Goal: Task Accomplishment & Management: Manage account settings

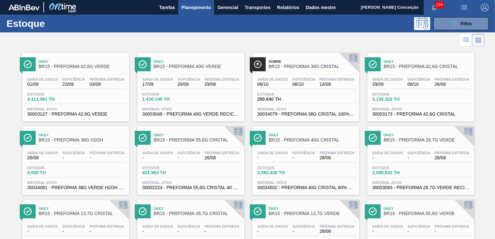
scroll to position [38, 0]
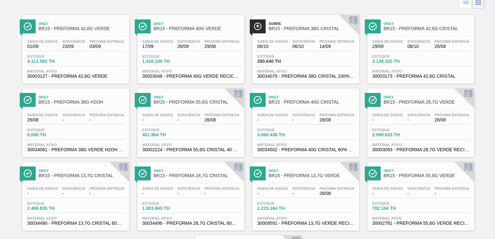
click at [209, 3] on div at bounding box center [242, 2] width 484 height 16
click at [182, 7] on div at bounding box center [242, 2] width 484 height 16
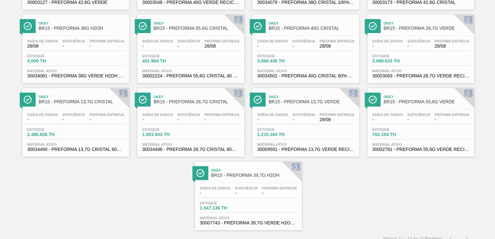
scroll to position [118, 0]
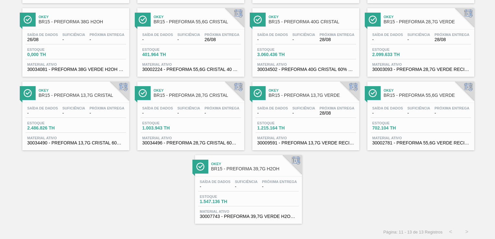
click at [384, 114] on span "-" at bounding box center [387, 113] width 31 height 5
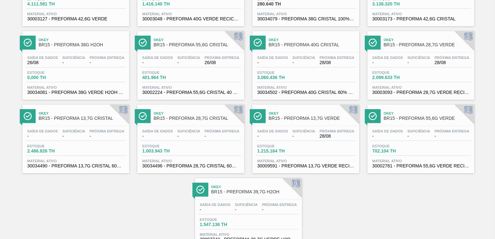
scroll to position [86, 0]
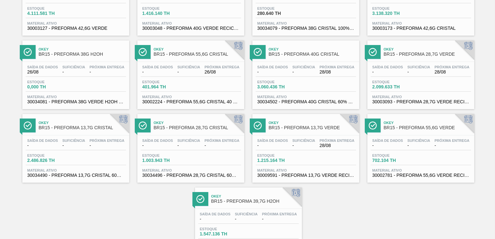
click at [158, 72] on span "-" at bounding box center [157, 72] width 31 height 5
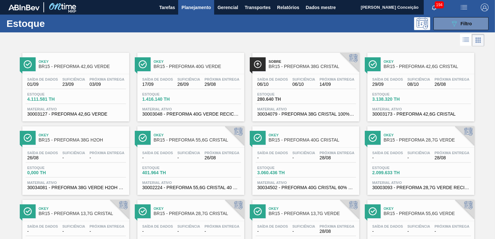
scroll to position [0, 0]
click at [187, 80] on span "Suficiência" at bounding box center [188, 79] width 23 height 4
click at [74, 72] on div "Okey BR15 - PREFORMA 42,6G VERDE Saída de dados 01/09 Suficiência 23/09 Próxima…" at bounding box center [75, 87] width 107 height 69
click at [148, 41] on div at bounding box center [242, 40] width 484 height 16
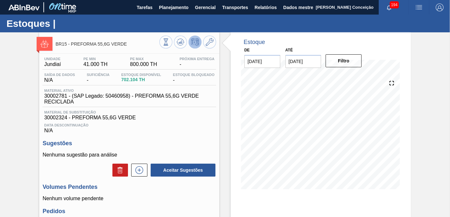
click at [194, 137] on div "Unidade Jundiaí PE MIN 41.000 TH PE MAX 800.000 TH Próxima Entrega - Saída de d…" at bounding box center [129, 167] width 180 height 227
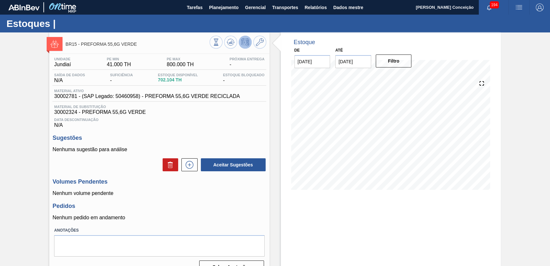
click at [219, 136] on div "Unidade Jundiaí PE MIN 41.000 TH PE MAX 800.000 TH Próxima Entrega - Saída de d…" at bounding box center [159, 164] width 220 height 221
click at [208, 138] on h3 "Sugestões" at bounding box center [158, 137] width 213 height 7
click at [231, 127] on font "N/A" at bounding box center [159, 125] width 210 height 6
click at [256, 44] on icon at bounding box center [260, 42] width 8 height 8
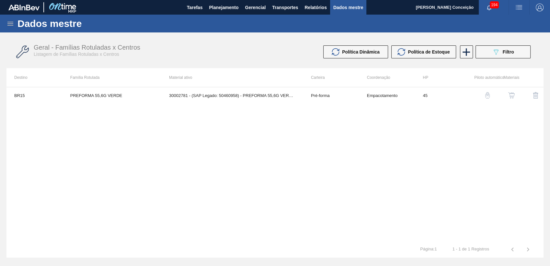
click at [449, 95] on img "button" at bounding box center [511, 95] width 6 height 6
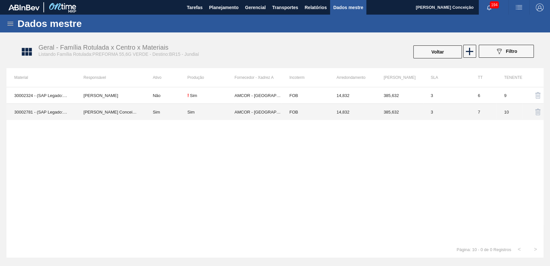
click at [157, 114] on td "Sim" at bounding box center [166, 112] width 42 height 17
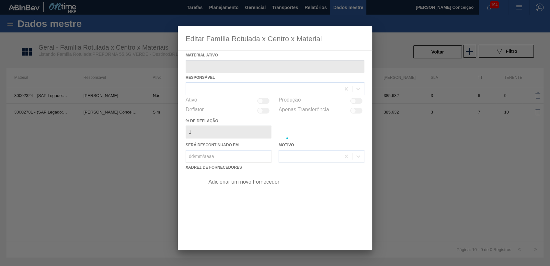
type ativo "30002781 - (SAP Legado: 50460958) - PREFORMA 55,6G VERDE RECICLADA"
checkbox input "true"
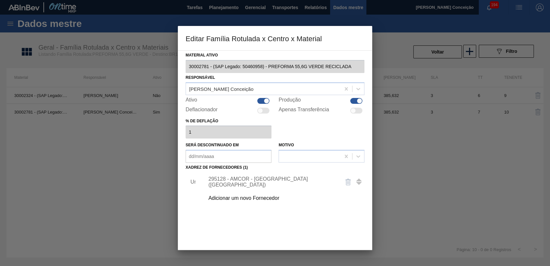
click at [262, 99] on div at bounding box center [263, 101] width 12 height 6
checkbox input "false"
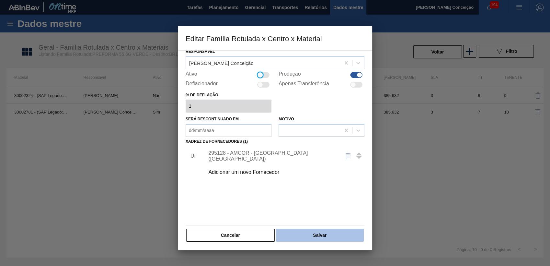
click at [301, 217] on button "Salvar" at bounding box center [320, 234] width 88 height 13
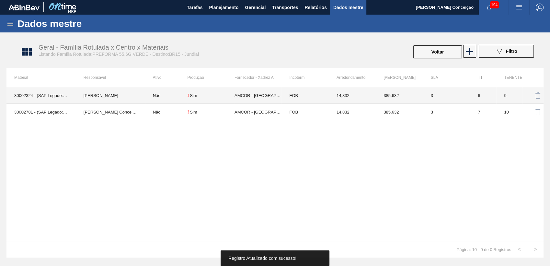
click at [166, 95] on td "Não" at bounding box center [166, 95] width 42 height 17
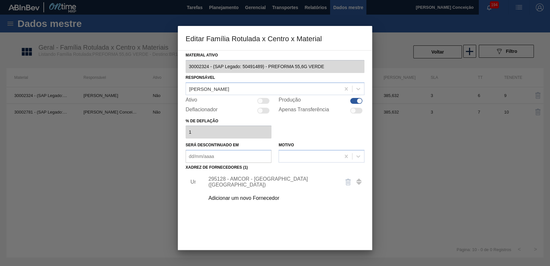
click at [268, 99] on div at bounding box center [263, 101] width 12 height 6
checkbox input "true"
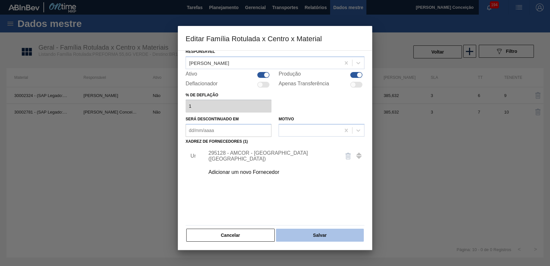
click at [290, 217] on button "Salvar" at bounding box center [320, 234] width 88 height 13
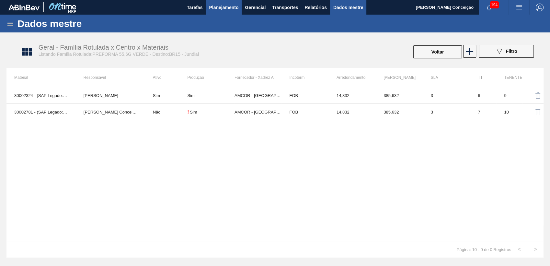
click at [229, 7] on span "Planejamento" at bounding box center [223, 8] width 29 height 8
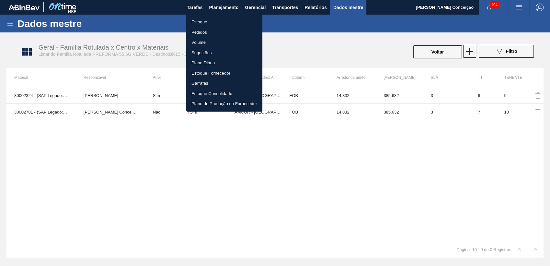
click at [209, 24] on li "Estoque" at bounding box center [224, 22] width 76 height 10
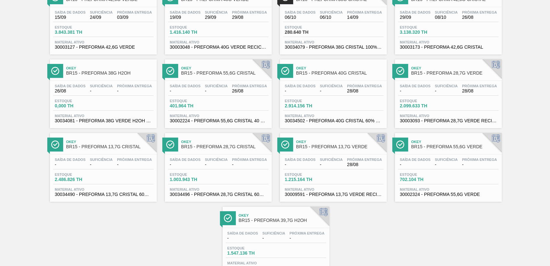
scroll to position [94, 0]
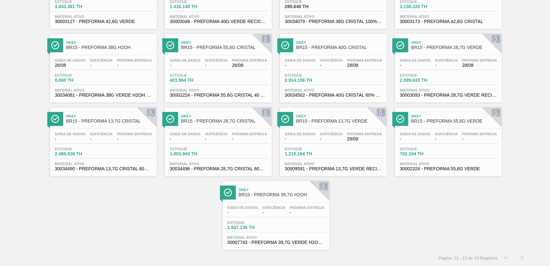
click at [438, 133] on span "Suficiência" at bounding box center [446, 134] width 23 height 4
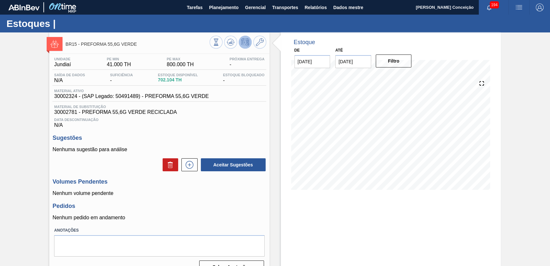
click at [203, 133] on div "Unidade Jundiaí PE MIN 41.000 TH PE MAX 800.000 TH Próxima Entrega - Saída de d…" at bounding box center [159, 164] width 220 height 221
click at [231, 46] on button at bounding box center [230, 42] width 13 height 13
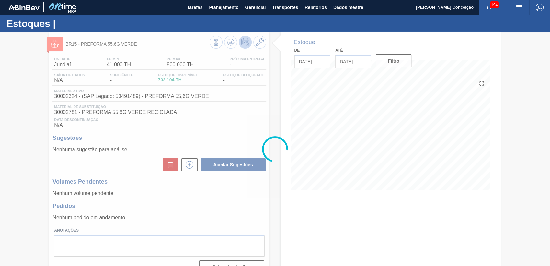
click at [184, 201] on div at bounding box center [275, 148] width 550 height 233
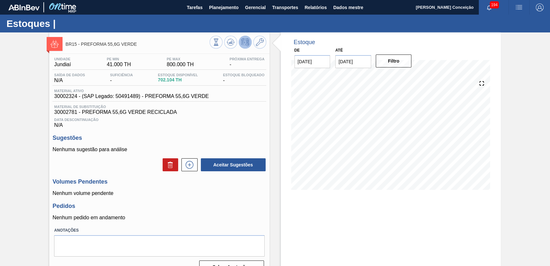
click at [185, 133] on div "Unidade Jundiaí PE MIN 41.000 TH PE MAX 800.000 TH Próxima Entrega - Saída de d…" at bounding box center [159, 164] width 220 height 221
click at [189, 168] on icon at bounding box center [189, 165] width 10 height 8
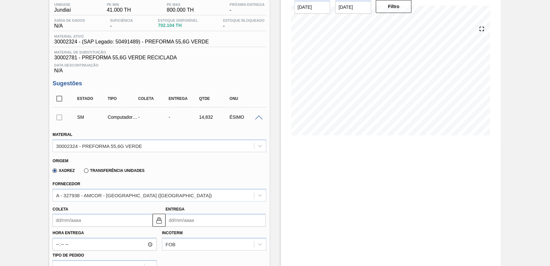
scroll to position [108, 0]
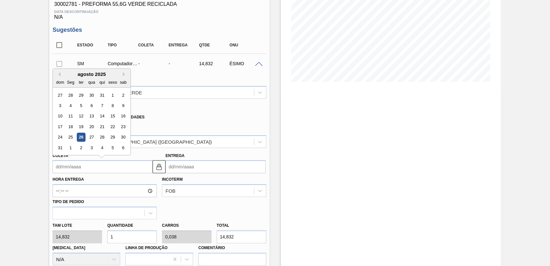
click at [105, 173] on input "Coleta" at bounding box center [102, 166] width 100 height 13
click at [168, 128] on div "Fornecedor A - 327938 - AMCOR - CABO DE SANTO AGOSTINHO (PE)" at bounding box center [158, 137] width 213 height 22
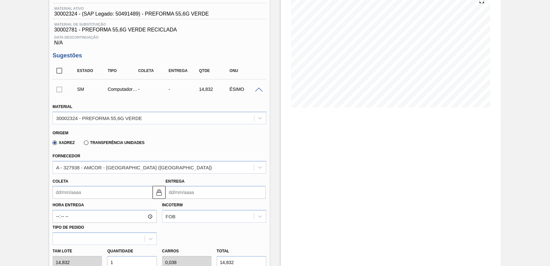
scroll to position [144, 0]
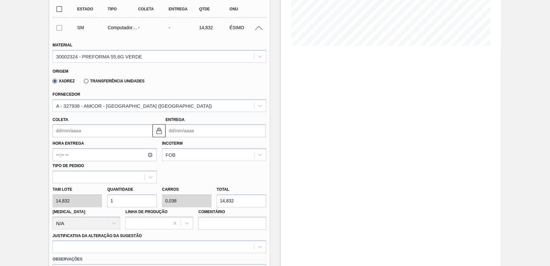
drag, startPoint x: 126, startPoint y: 204, endPoint x: 75, endPoint y: 194, distance: 51.8
click at [90, 194] on div "Tam lote 14,832 Quantidade 1 Carros 0,038 Total 14,832 Doca N/A Linha de Produç…" at bounding box center [159, 206] width 219 height 46
type input "0"
click at [118, 198] on input "text" at bounding box center [132, 200] width 50 height 13
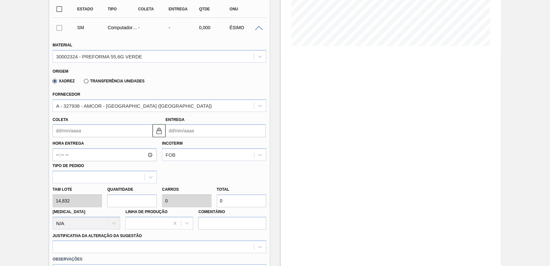
type input "2"
type input "0,077"
type input "29,664"
type input "26"
type input "1"
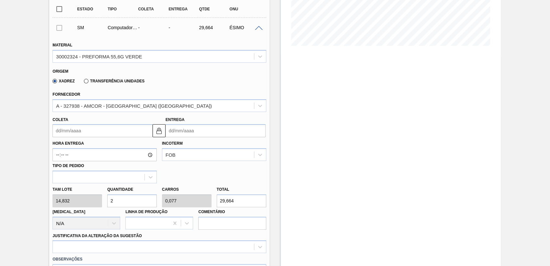
type input "385,632"
type input "26"
click at [76, 135] on input "Coleta" at bounding box center [102, 130] width 100 height 13
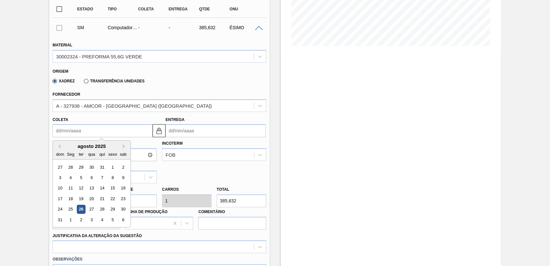
click at [121, 148] on div "agosto 2025" at bounding box center [92, 146] width 78 height 6
click at [122, 148] on div "agosto 2025" at bounding box center [92, 146] width 78 height 6
click at [124, 148] on button "Próximo mês" at bounding box center [125, 146] width 5 height 5
click at [71, 180] on div "8" at bounding box center [70, 177] width 9 height 9
type input "[DATE]"
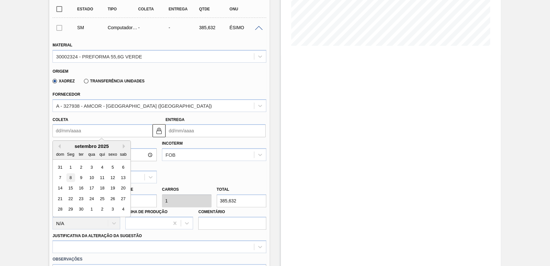
type input "14/09/2025"
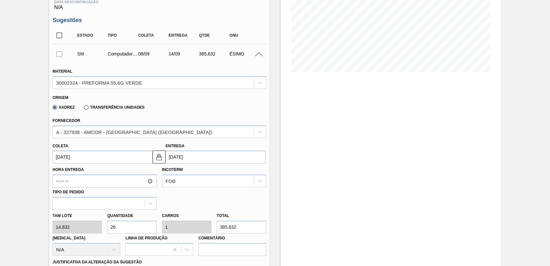
scroll to position [180, 0]
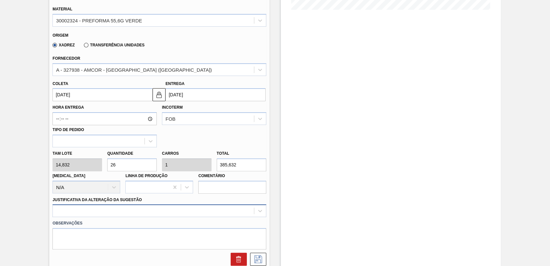
click at [90, 214] on div at bounding box center [158, 210] width 213 height 13
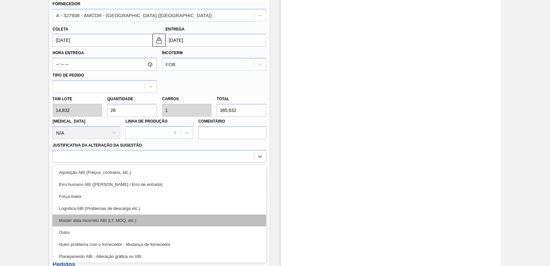
scroll to position [36, 0]
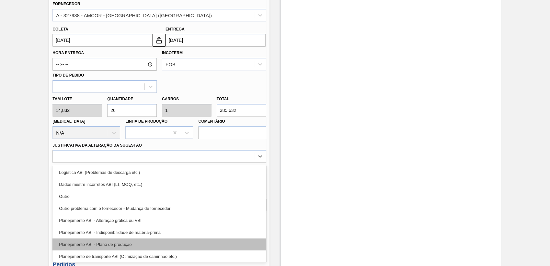
click at [125, 217] on div "Planejamento ABI - Plano de produção" at bounding box center [158, 244] width 213 height 12
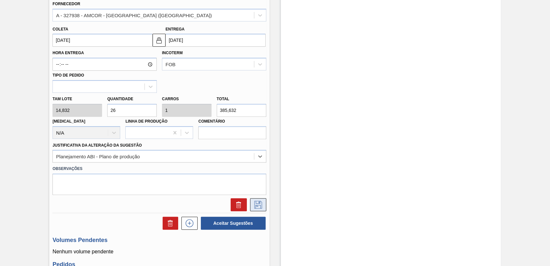
click at [261, 207] on icon at bounding box center [258, 204] width 10 height 8
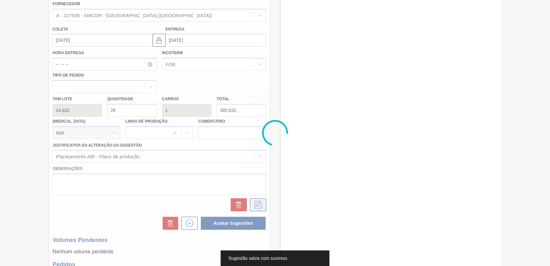
scroll to position [41, 0]
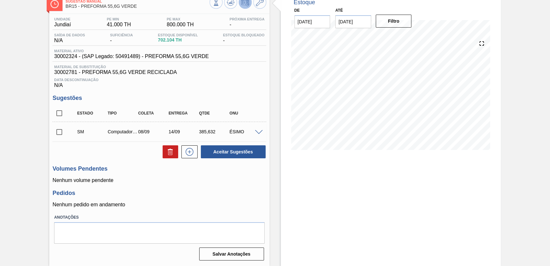
click at [56, 134] on input "checkbox" at bounding box center [59, 132] width 14 height 14
click at [246, 151] on button "Aceitar Sugestões" at bounding box center [233, 151] width 65 height 13
checkbox input "false"
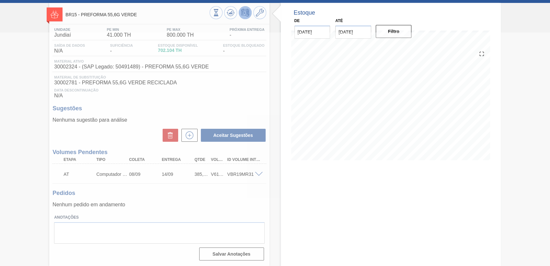
scroll to position [30, 0]
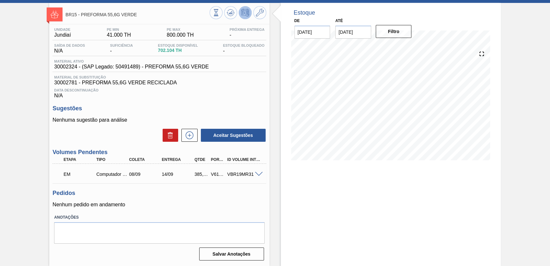
click at [193, 204] on p "Nenhum pedido em andamento" at bounding box center [158, 204] width 213 height 6
click at [153, 182] on div "EM Computador pessoal 08/09 14/09 385,632 V618726 VBR19MR31 Material 30002324 -…" at bounding box center [158, 173] width 213 height 19
click at [228, 10] on icon at bounding box center [231, 13] width 8 height 8
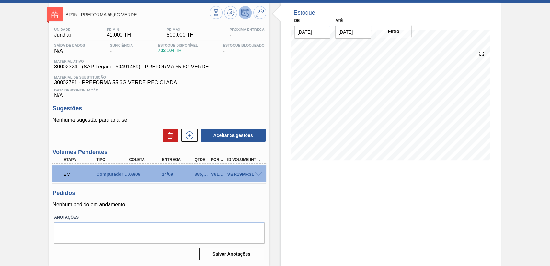
click at [201, 194] on h3 "Pedidos" at bounding box center [158, 192] width 213 height 7
click at [183, 196] on h3 "Pedidos" at bounding box center [158, 192] width 213 height 7
click at [199, 175] on div "385,632" at bounding box center [201, 173] width 17 height 5
copy div "385,632"
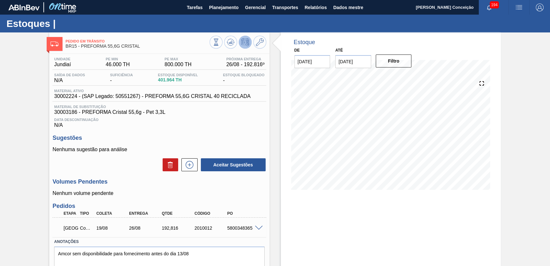
click at [224, 120] on span "Data Descontinuação" at bounding box center [159, 120] width 210 height 4
drag, startPoint x: 223, startPoint y: 226, endPoint x: 188, endPoint y: 203, distance: 41.4
click at [191, 203] on div "Unidade Jundiaí PE MIN 46.000 TH PE MAX 800.000 TH Próxima Entrega 26/08 - 192.…" at bounding box center [159, 170] width 220 height 233
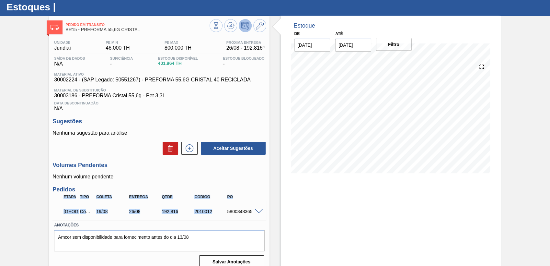
scroll to position [25, 0]
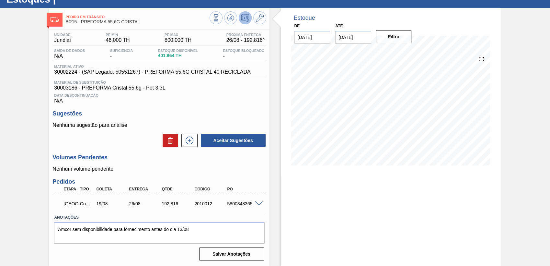
click at [129, 146] on div "Aceitar Sugestões" at bounding box center [158, 140] width 213 height 14
click at [258, 172] on p "Nenhum volume pendente" at bounding box center [158, 169] width 213 height 6
click at [226, 14] on button at bounding box center [230, 17] width 13 height 13
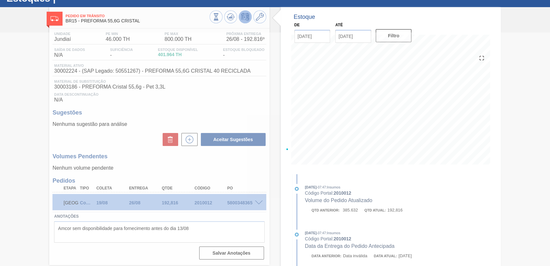
click at [256, 203] on div at bounding box center [275, 148] width 550 height 233
click at [258, 203] on div at bounding box center [275, 148] width 550 height 233
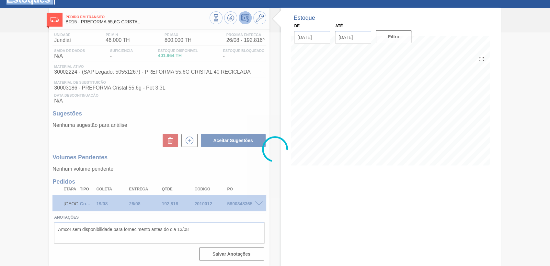
click at [258, 203] on div at bounding box center [275, 148] width 550 height 233
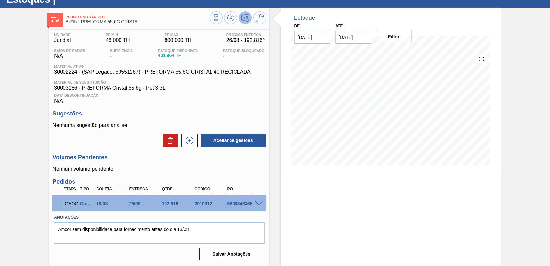
click at [258, 203] on span at bounding box center [259, 203] width 8 height 5
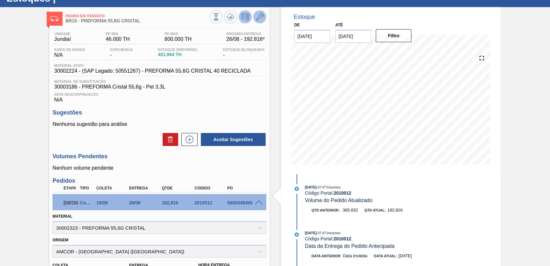
click at [260, 18] on icon at bounding box center [260, 17] width 8 height 8
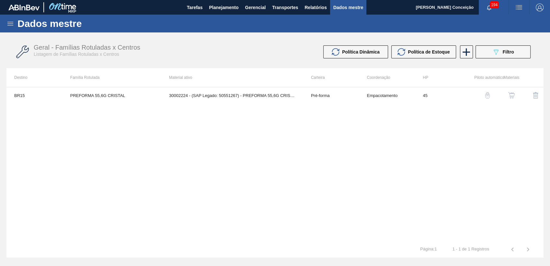
click at [449, 93] on div "button" at bounding box center [511, 95] width 8 height 6
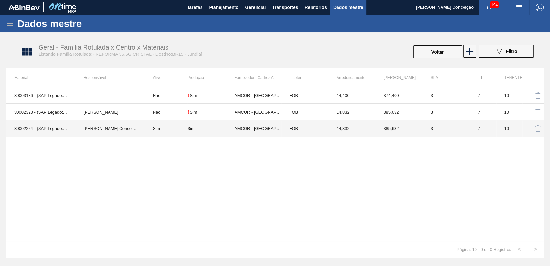
click at [156, 128] on td "Sim" at bounding box center [166, 128] width 42 height 17
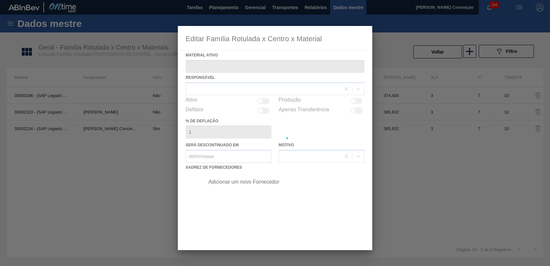
type ativo "30002224 - (SAP Legado: 50551267) - PREFORMA 55,6G CRISTAL 40 RECICLADA"
checkbox input "true"
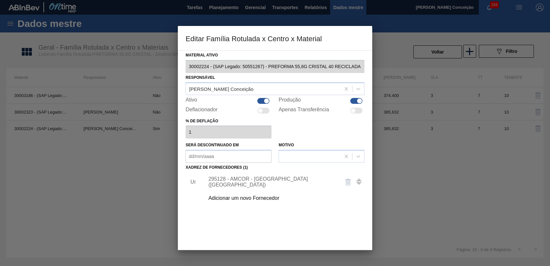
click at [261, 99] on div at bounding box center [263, 101] width 12 height 6
checkbox input "false"
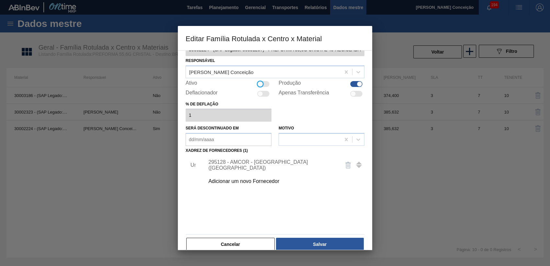
scroll to position [26, 0]
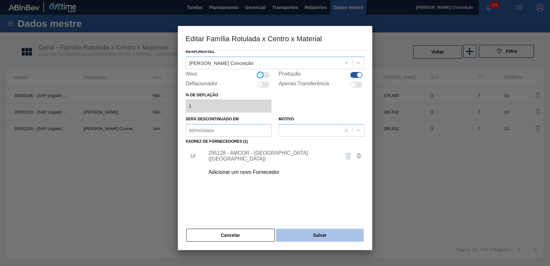
click at [317, 217] on button "Salvar" at bounding box center [320, 234] width 88 height 13
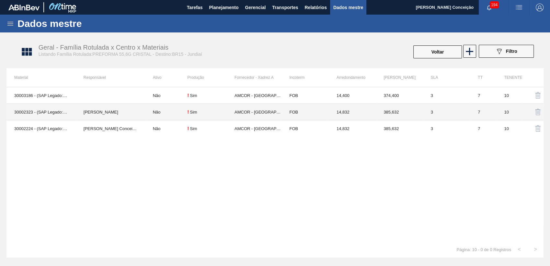
click at [125, 111] on td "IGOR FERREIRA MOURA" at bounding box center [110, 112] width 69 height 17
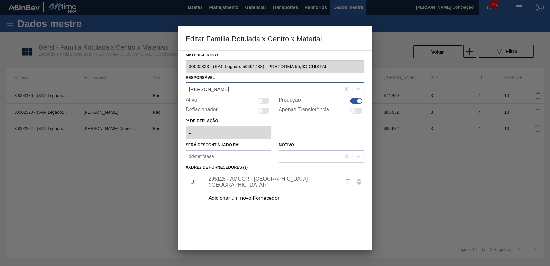
click at [250, 87] on div "IGOR FERREIRA MOURA" at bounding box center [263, 88] width 154 height 9
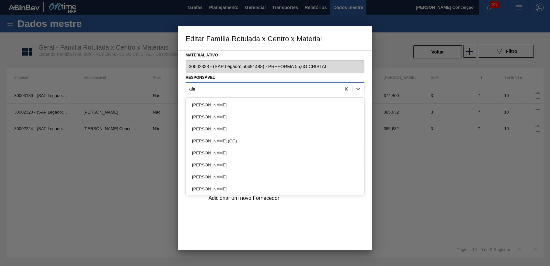
type input "aline"
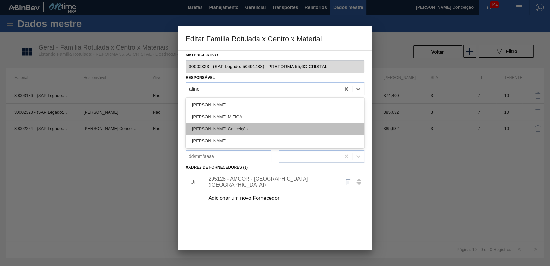
click at [231, 128] on div "[PERSON_NAME] [PERSON_NAME]" at bounding box center [275, 129] width 179 height 12
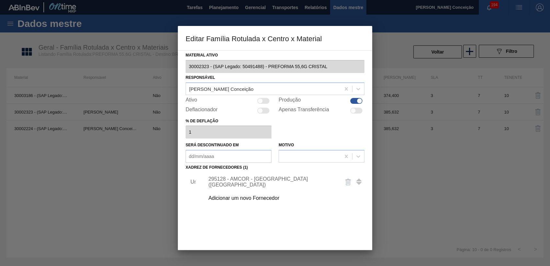
click at [267, 101] on div "Ativo" at bounding box center [229, 101] width 86 height 8
click at [267, 101] on div at bounding box center [263, 101] width 12 height 6
checkbox input "true"
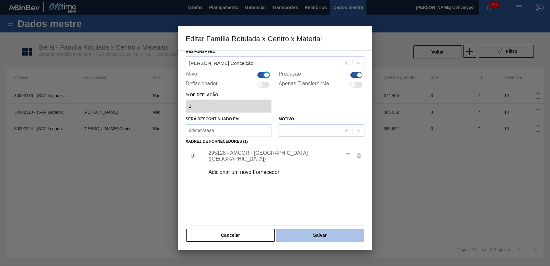
click at [309, 217] on button "Salvar" at bounding box center [320, 234] width 88 height 13
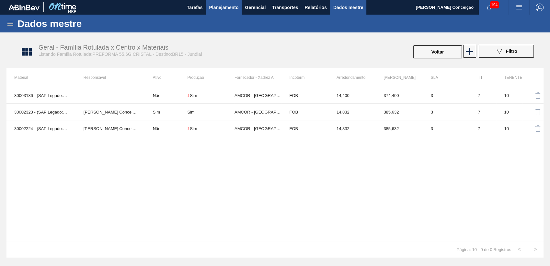
click at [226, 9] on span "Planejamento" at bounding box center [223, 8] width 29 height 8
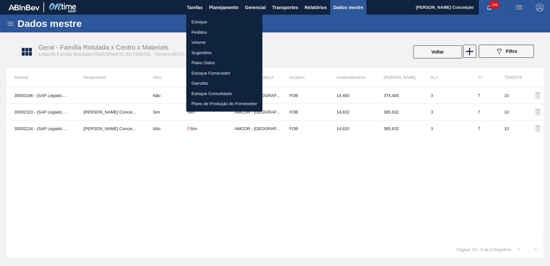
click at [198, 21] on li "Estoque" at bounding box center [224, 22] width 76 height 10
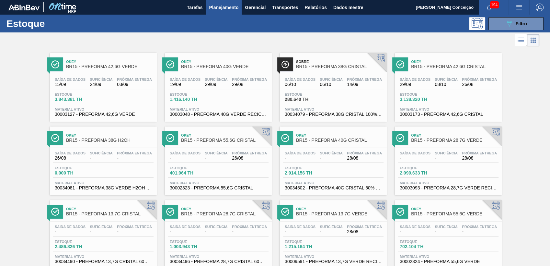
click at [226, 149] on div "Saída de dados - Suficiência - Próxima Entrega 26/08 Estoque 401.964 TH Materia…" at bounding box center [218, 170] width 107 height 44
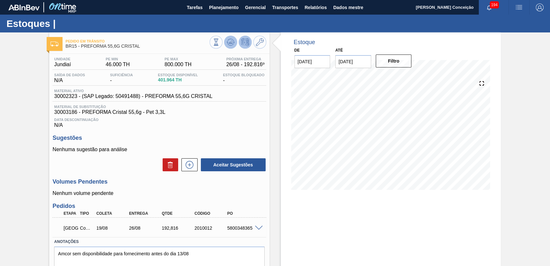
click at [229, 40] on icon at bounding box center [231, 42] width 8 height 8
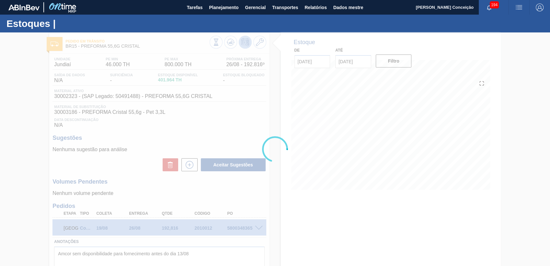
click at [277, 208] on div at bounding box center [275, 148] width 550 height 233
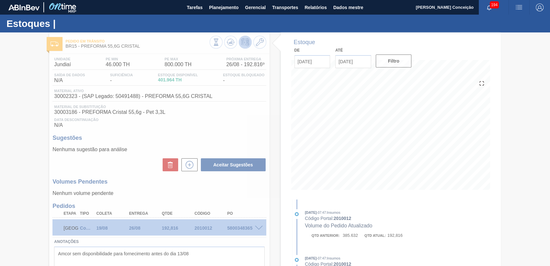
click at [194, 217] on div at bounding box center [275, 148] width 550 height 233
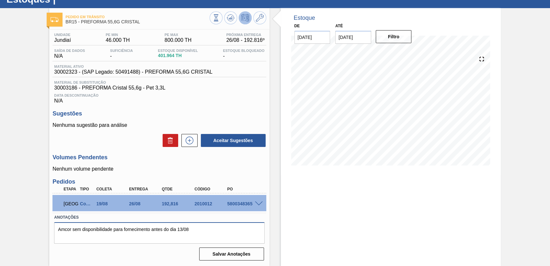
scroll to position [25, 0]
drag, startPoint x: 195, startPoint y: 256, endPoint x: 46, endPoint y: 268, distance: 149.4
click at [46, 0] on html "Tarefas Planejamento Gerencial Transportes Relatórios Dados mestre Aline Aparec…" at bounding box center [275, 0] width 550 height 0
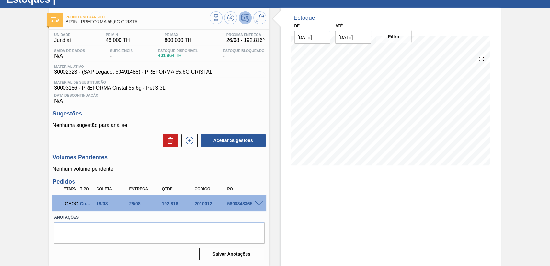
click at [184, 176] on div "Unidade Jundiaí PE MIN 46.000 TH PE MAX 800.000 TH Próxima Entrega 26/08 - 192.…" at bounding box center [159, 145] width 220 height 233
click at [227, 19] on icon at bounding box center [231, 18] width 8 height 8
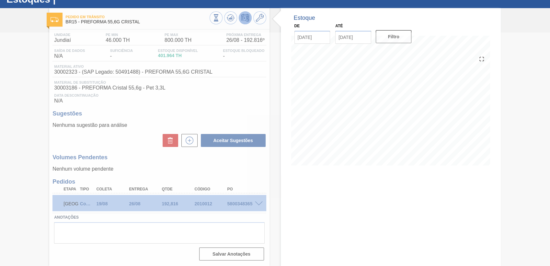
type textarea "Amcor sem disponibilidade para fornecimento antes do dia 13/08"
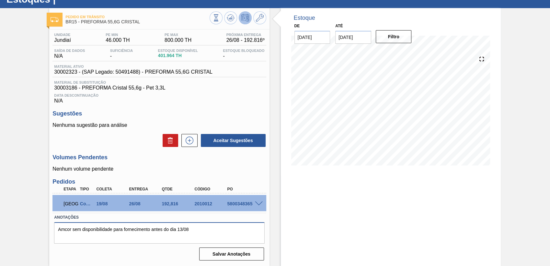
drag, startPoint x: 196, startPoint y: 231, endPoint x: 32, endPoint y: 236, distance: 163.9
click at [32, 217] on div "Pedido em Trânsito BR15 - PREFORMA 55,6G CRISTAL Unidade Jundiaí PE MIN 46.000 …" at bounding box center [275, 136] width 550 height 257
type textarea "."
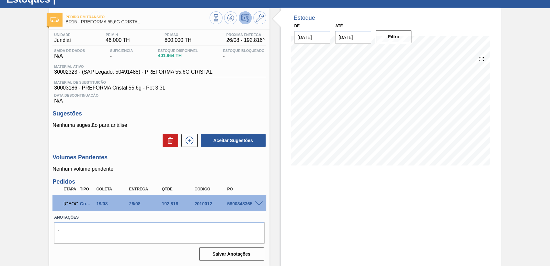
click at [192, 217] on div "Salvar Anotações" at bounding box center [159, 253] width 210 height 14
click at [212, 217] on button "Salvar Anotações" at bounding box center [231, 253] width 65 height 13
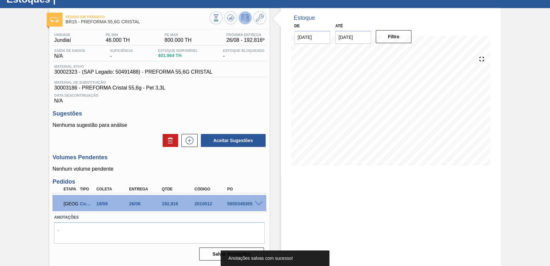
click at [240, 99] on font "N/A" at bounding box center [159, 101] width 210 height 6
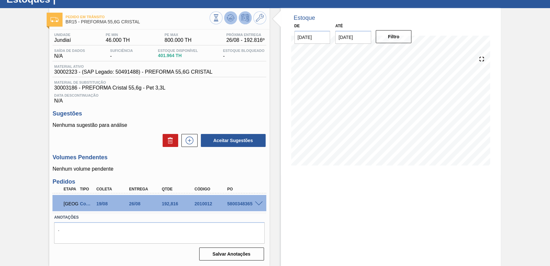
click at [232, 19] on icon at bounding box center [230, 19] width 6 height 3
click at [261, 204] on span at bounding box center [259, 203] width 8 height 5
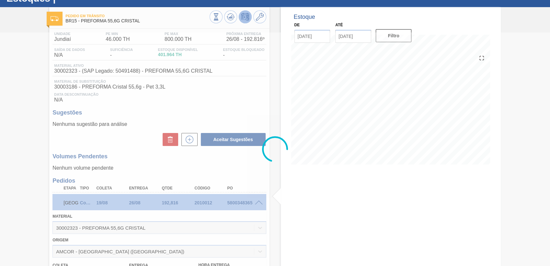
click at [260, 201] on div at bounding box center [275, 148] width 550 height 233
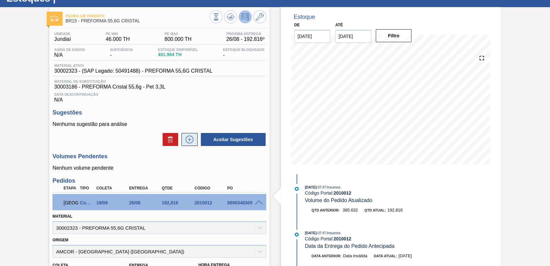
click at [188, 142] on icon at bounding box center [189, 139] width 10 height 8
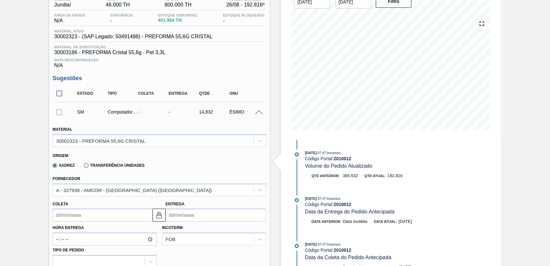
scroll to position [133, 0]
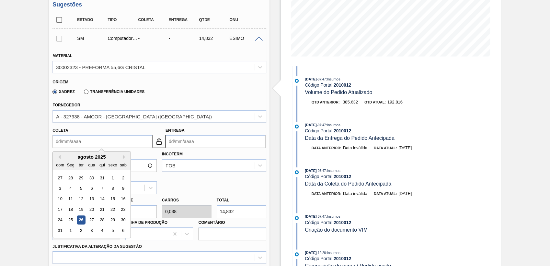
click at [82, 144] on input "Coleta" at bounding box center [102, 141] width 100 height 13
click at [107, 212] on input "1" at bounding box center [132, 211] width 50 height 13
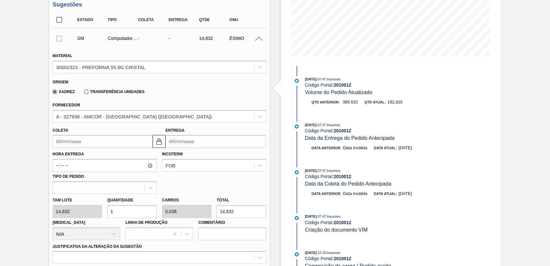
type input "2"
type input "0,077"
type input "29,664"
type input "26"
type input "1"
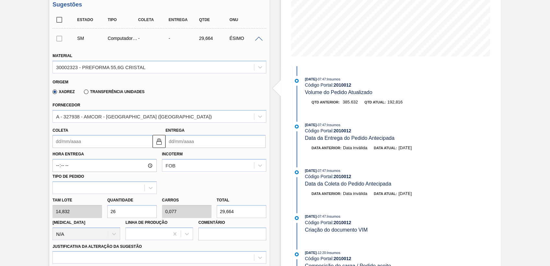
type input "385,632"
type input "26"
click at [78, 141] on input "Coleta" at bounding box center [102, 141] width 100 height 13
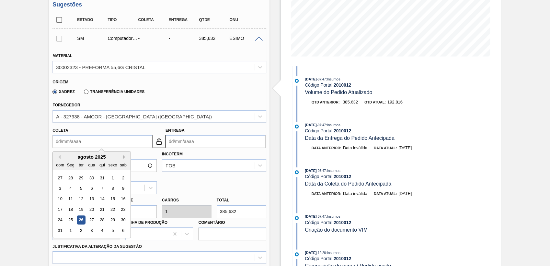
click at [126, 157] on button "Próximo mês" at bounding box center [125, 156] width 5 height 5
click at [94, 189] on div "10" at bounding box center [91, 188] width 9 height 9
type input "[DATE]"
type input "17/09/2025"
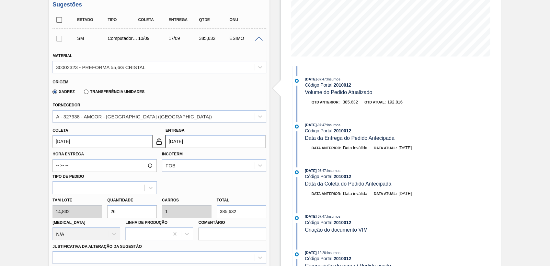
click at [77, 141] on input "[DATE]" at bounding box center [102, 141] width 100 height 13
click at [214, 183] on div "Hora Entrega Incoterm FOB Tipo de pedido" at bounding box center [159, 171] width 219 height 46
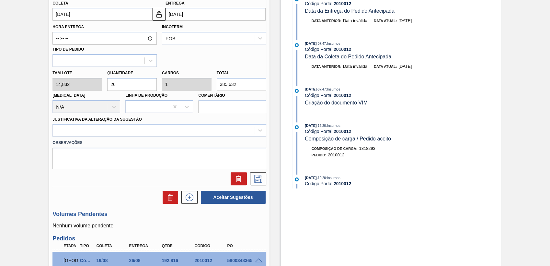
scroll to position [277, 0]
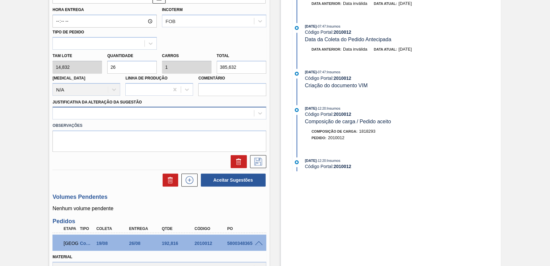
click at [96, 116] on div at bounding box center [153, 112] width 201 height 9
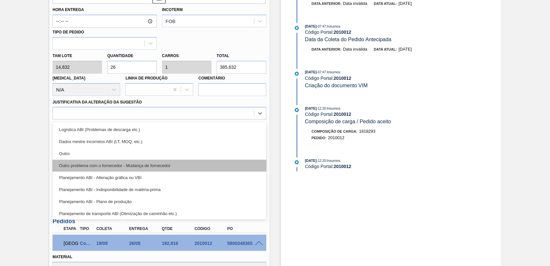
scroll to position [36, 0]
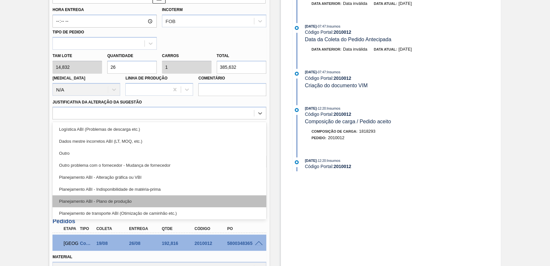
click at [128, 202] on div "Planejamento ABI - Plano de produção" at bounding box center [158, 201] width 213 height 12
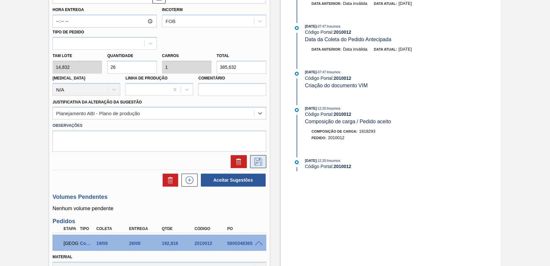
click at [255, 162] on icon at bounding box center [258, 161] width 10 height 8
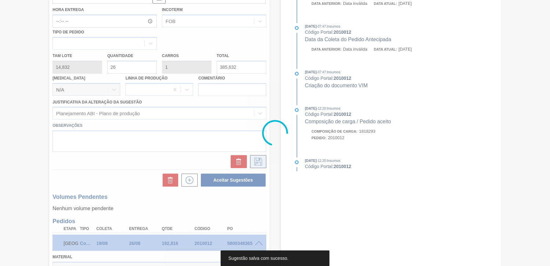
scroll to position [52, 0]
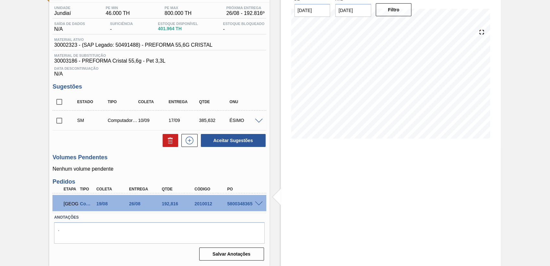
click at [56, 120] on input "checkbox" at bounding box center [59, 121] width 14 height 14
click at [229, 140] on button "Aceitar Sugestões" at bounding box center [233, 140] width 65 height 13
checkbox input "false"
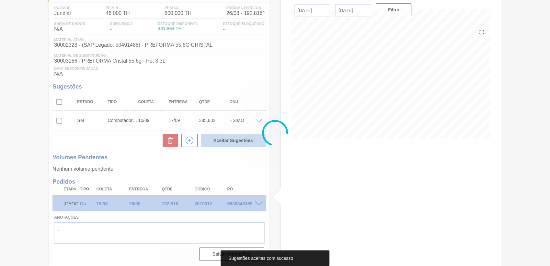
scroll to position [41, 0]
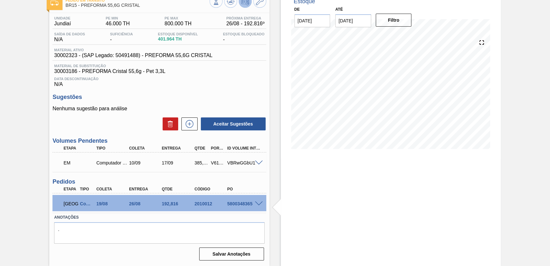
click at [282, 134] on div "Estoque De 26/08/2025 Até 10/10/2025 Filtro" at bounding box center [391, 75] width 220 height 167
click at [227, 3] on icon at bounding box center [231, 1] width 8 height 8
click at [247, 98] on h3 "Sugestões" at bounding box center [158, 97] width 213 height 7
click at [258, 164] on span at bounding box center [259, 162] width 8 height 5
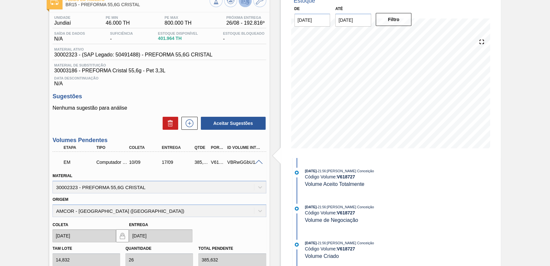
click at [258, 164] on span at bounding box center [259, 162] width 8 height 5
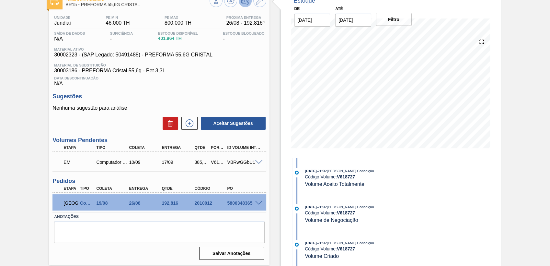
click at [198, 123] on div "Aceitar Sugestões" at bounding box center [232, 123] width 69 height 14
click at [192, 125] on icon at bounding box center [190, 123] width 8 height 8
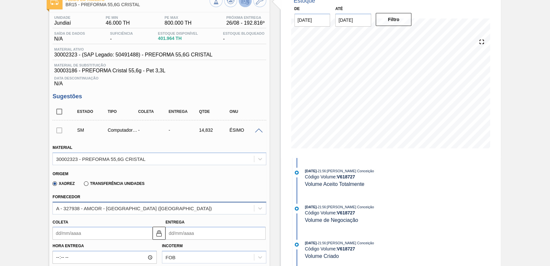
click at [126, 206] on div "A - 327938 - AMCOR - CABO DE SANTO AGOSTINHO (PE)" at bounding box center [134, 208] width 156 height 6
click at [127, 207] on div "A - 327938 - AMCOR - CABO DE SANTO AGOSTINHO (PE)" at bounding box center [134, 208] width 156 height 6
click at [210, 175] on div "Origem" at bounding box center [156, 173] width 208 height 6
click at [0, 0] on html "Tarefas Planejamento Gerencial Transportes Relatórios Dados mestre Aline Aparec…" at bounding box center [275, 0] width 550 height 0
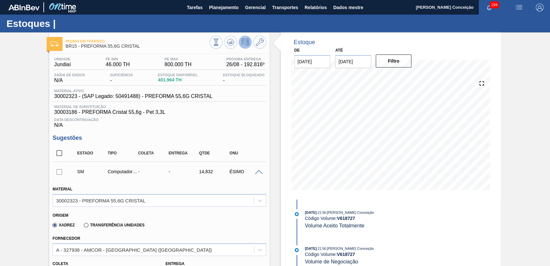
click at [211, 121] on span "Data Descontinuação" at bounding box center [159, 120] width 210 height 4
click at [257, 177] on div "SM Computador pessoal - - 14,832 ÉSIMO" at bounding box center [158, 171] width 213 height 16
click at [259, 173] on span at bounding box center [259, 172] width 8 height 5
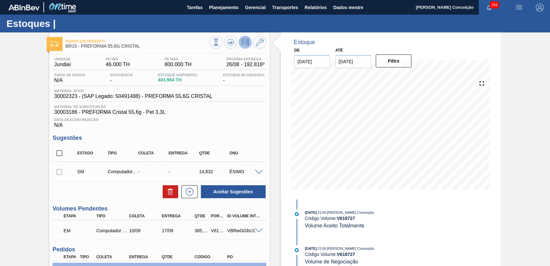
click at [62, 172] on div at bounding box center [59, 171] width 14 height 13
click at [62, 155] on input "checkbox" at bounding box center [59, 153] width 14 height 14
checkbox input "true"
click at [173, 191] on icon at bounding box center [170, 191] width 8 height 8
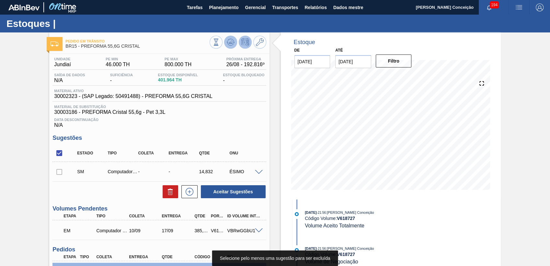
click at [227, 43] on icon at bounding box center [231, 42] width 8 height 8
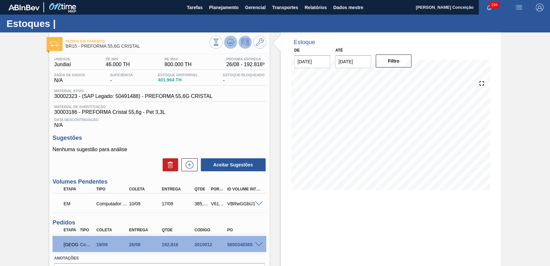
click at [232, 47] on button at bounding box center [230, 42] width 13 height 13
click at [199, 203] on div "385,632" at bounding box center [201, 203] width 17 height 5
copy div "385,632"
click at [236, 126] on font "N/A" at bounding box center [159, 125] width 210 height 6
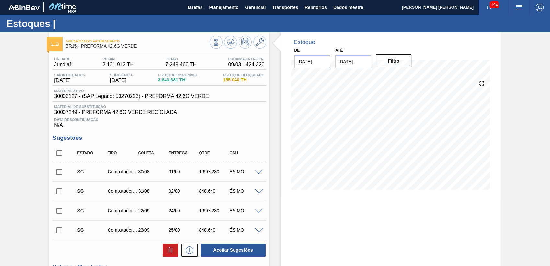
click at [259, 131] on div "Unidade Jundiaí PE MIN 2.161.912 TH PE MAX 7.249.460 TH Próxima Entrega 09/03 -…" at bounding box center [159, 252] width 220 height 396
click at [54, 153] on input "checkbox" at bounding box center [59, 153] width 14 height 14
checkbox input "true"
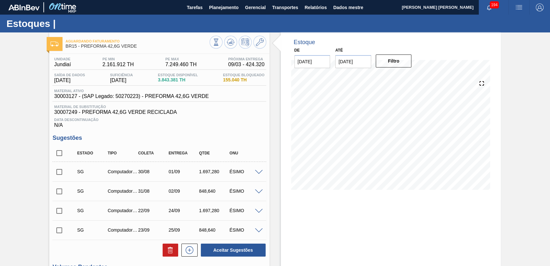
checkbox input "true"
click at [166, 250] on icon at bounding box center [170, 250] width 8 height 8
checkbox input "false"
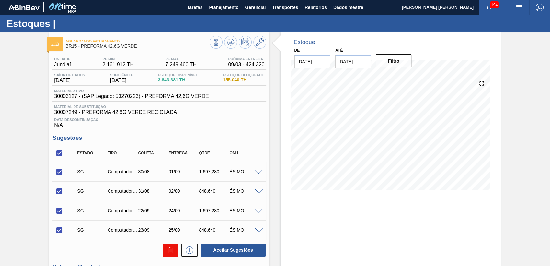
checkbox input "false"
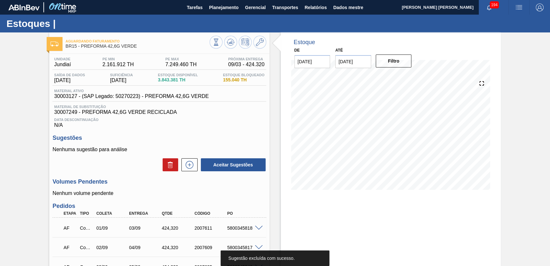
click at [237, 113] on span "30007249 - PREFORMA 42,6G VERDE RECICLADA" at bounding box center [159, 112] width 210 height 6
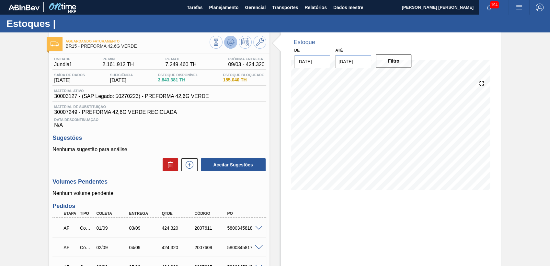
click at [226, 43] on button at bounding box center [230, 42] width 13 height 13
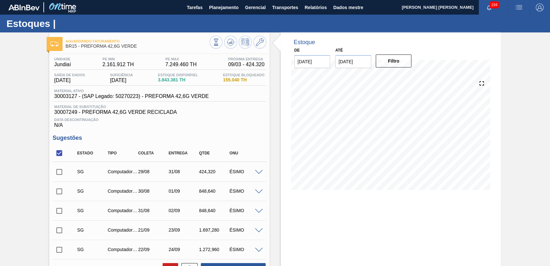
click at [248, 138] on h3 "Sugestões" at bounding box center [158, 137] width 213 height 7
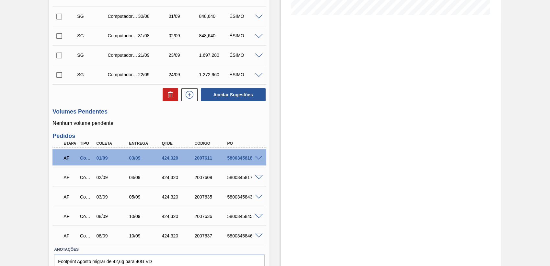
scroll to position [180, 0]
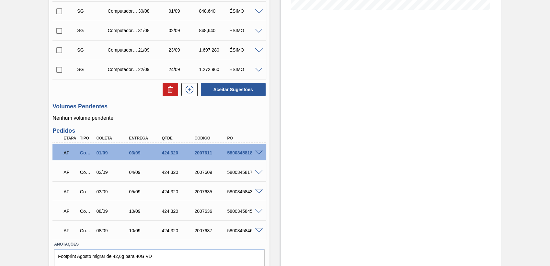
click at [258, 152] on span at bounding box center [259, 152] width 8 height 5
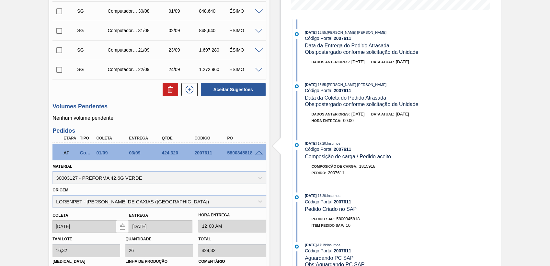
click at [258, 152] on span at bounding box center [259, 152] width 8 height 5
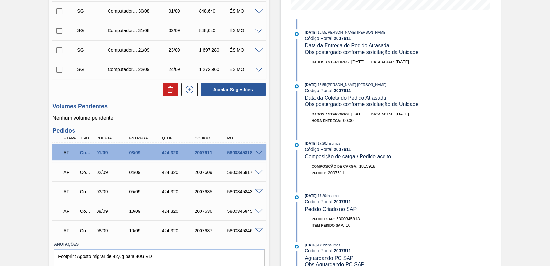
click at [258, 152] on span at bounding box center [259, 152] width 8 height 5
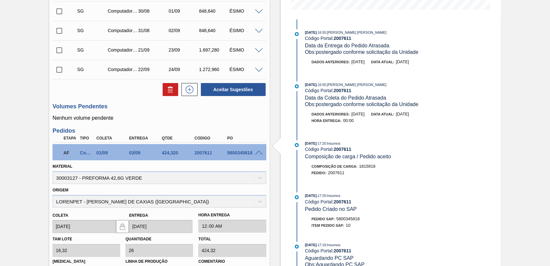
click at [258, 152] on span at bounding box center [259, 152] width 8 height 5
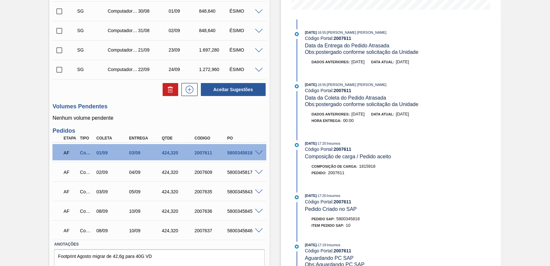
click at [256, 175] on div "AF Computador pessoal 02/09 04/09 424,[PHONE_NUMBER] 5800345817" at bounding box center [158, 171] width 213 height 16
click at [256, 172] on span at bounding box center [259, 172] width 8 height 5
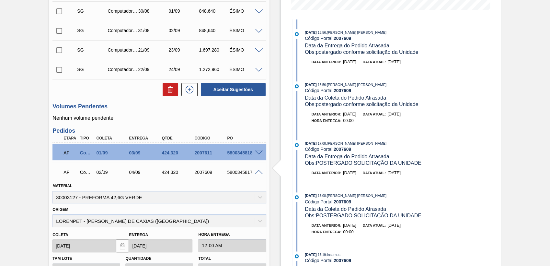
click at [256, 172] on span at bounding box center [259, 172] width 8 height 5
